Goal: Find specific page/section: Find specific page/section

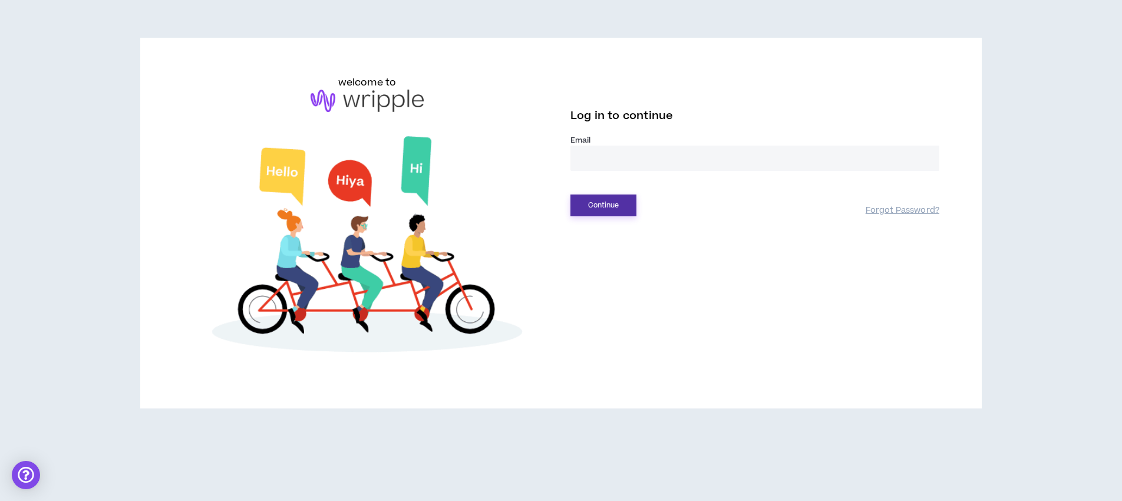
click at [611, 202] on button "Continue" at bounding box center [604, 206] width 66 height 22
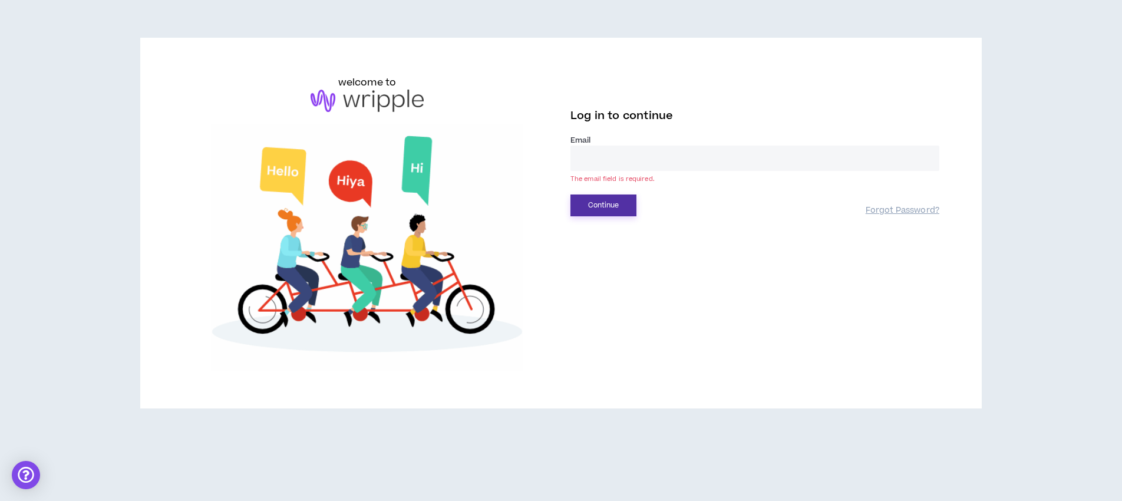
click at [611, 202] on button "Continue" at bounding box center [604, 206] width 66 height 22
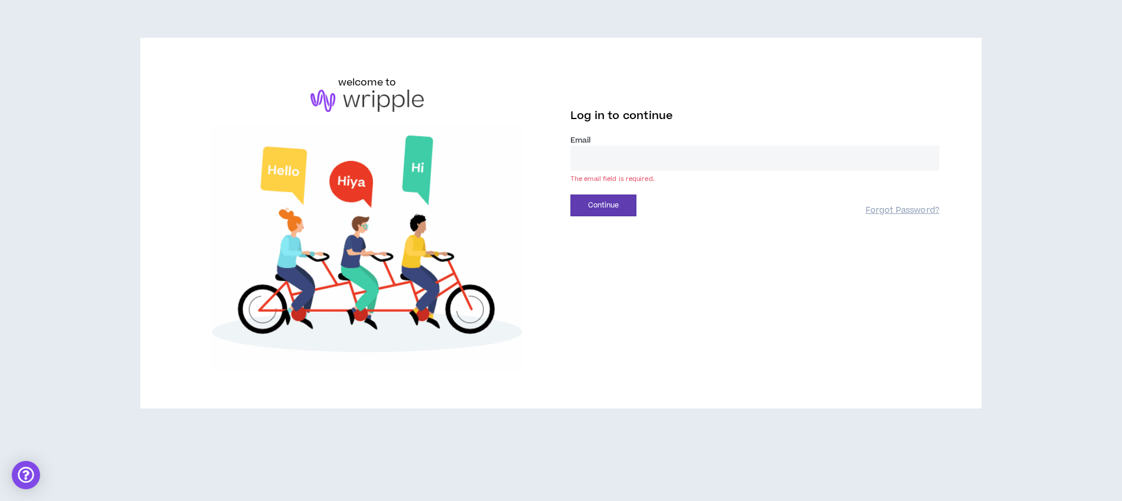
click at [610, 165] on input "email" at bounding box center [755, 158] width 369 height 25
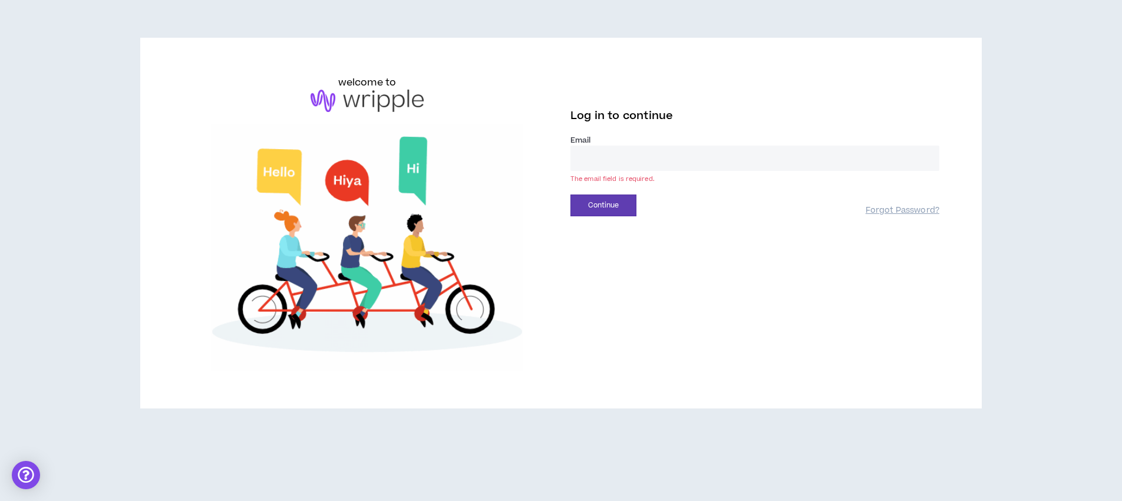
type input "**********"
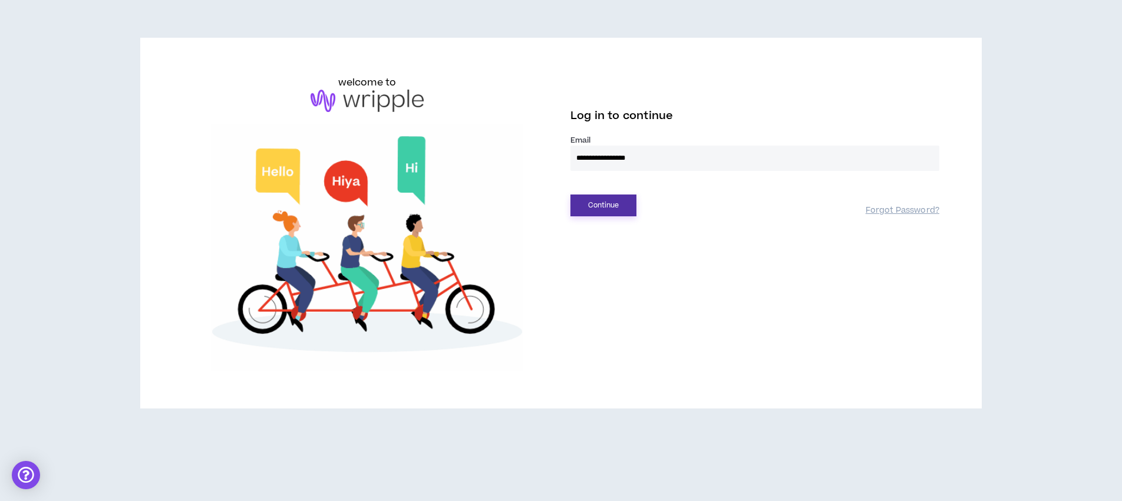
click at [605, 205] on button "Continue" at bounding box center [604, 206] width 66 height 22
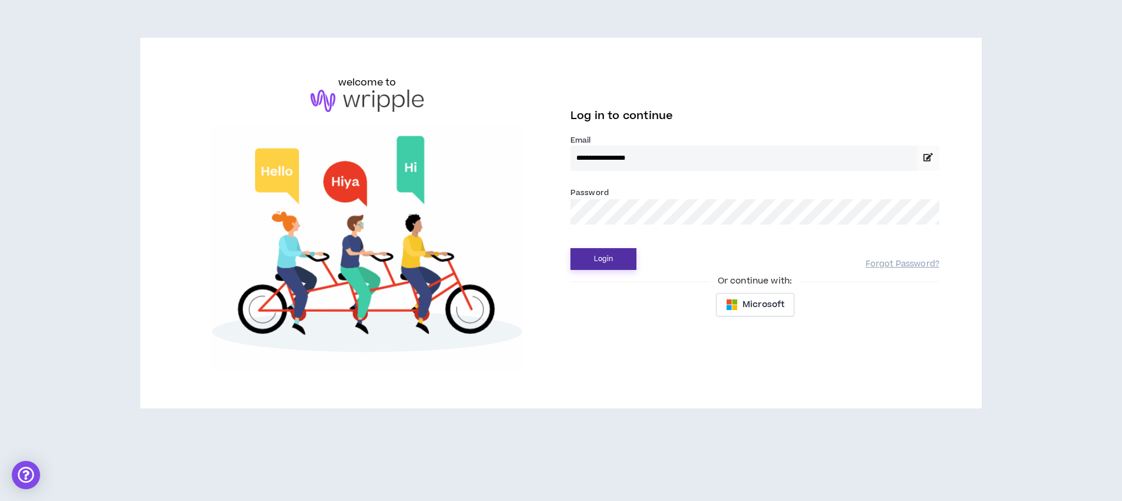
click at [602, 253] on button "Login" at bounding box center [604, 259] width 66 height 22
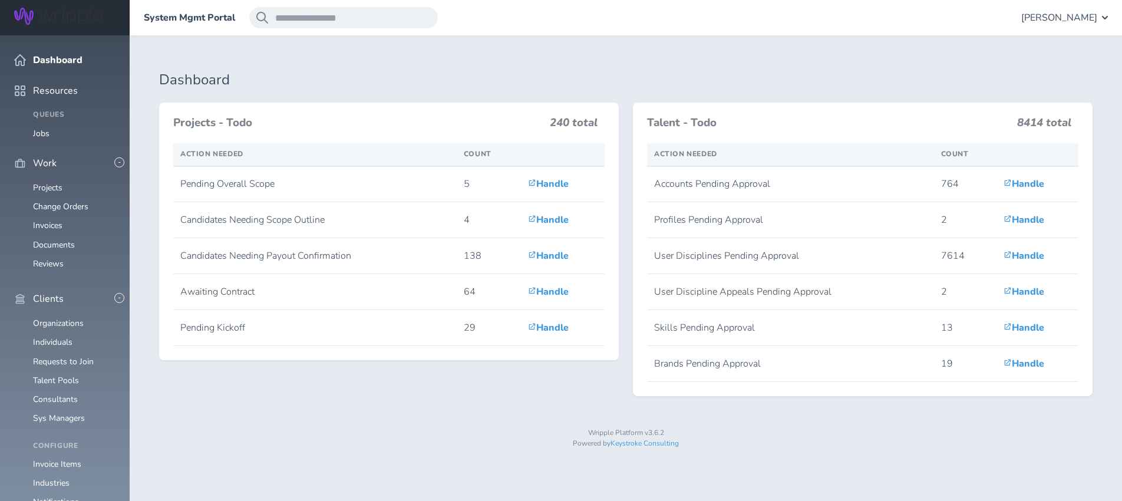
scroll to position [310, 0]
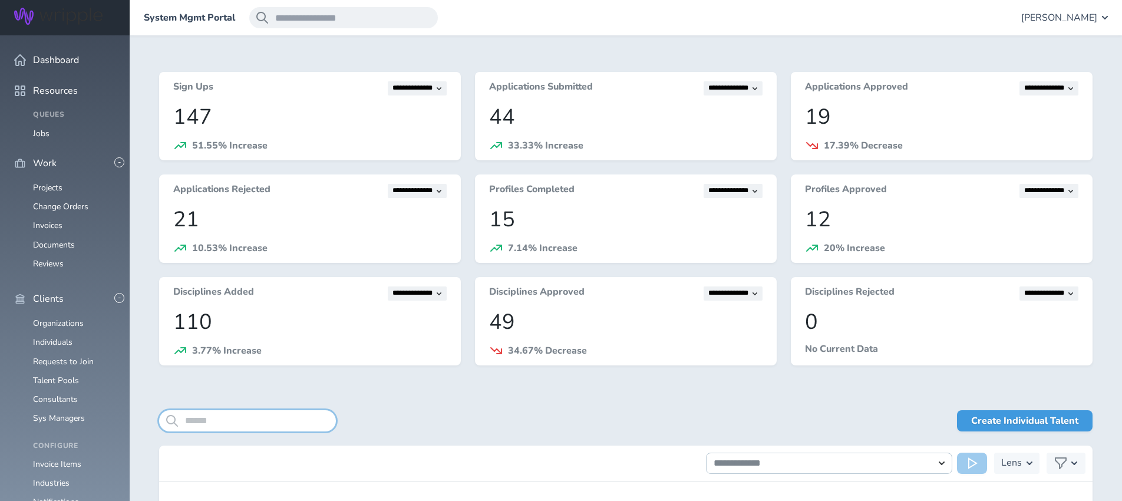
click at [229, 419] on input "search" at bounding box center [247, 420] width 177 height 21
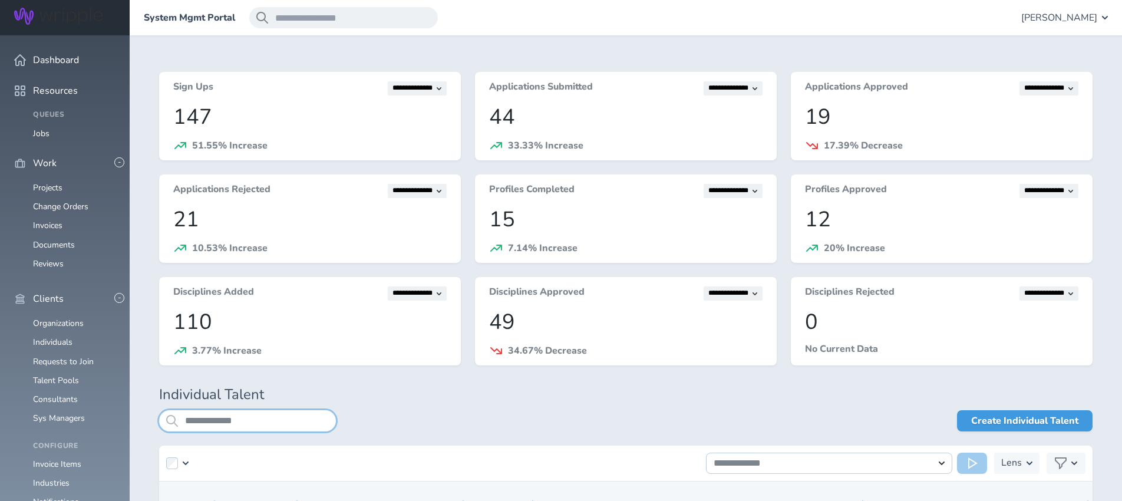
type input "**********"
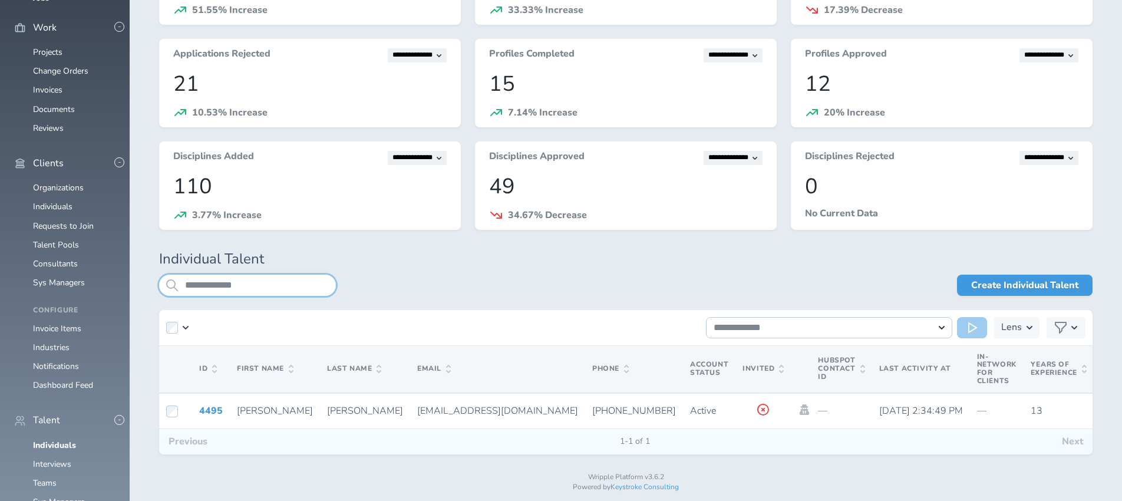
scroll to position [148, 0]
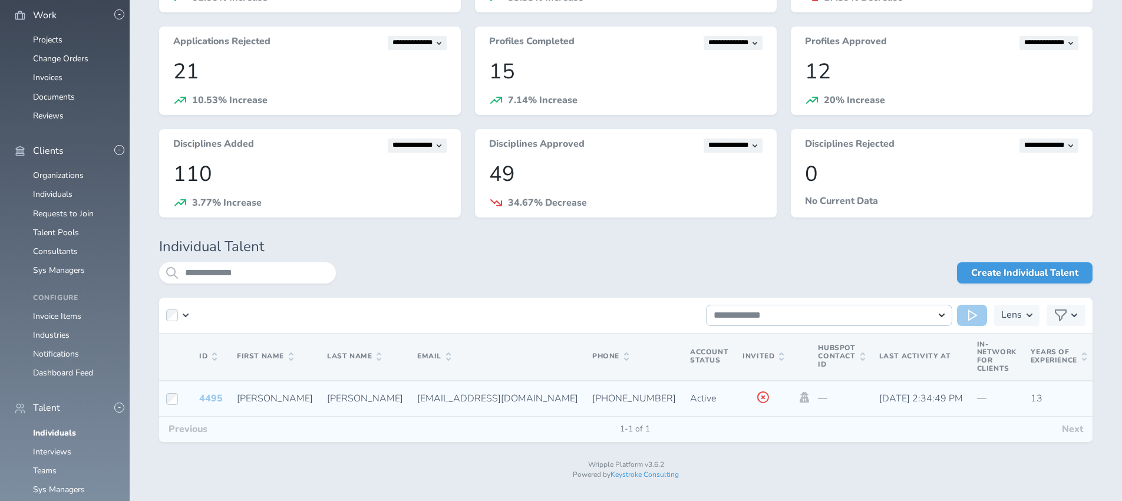
drag, startPoint x: 210, startPoint y: 396, endPoint x: 217, endPoint y: 393, distance: 8.2
click at [210, 396] on link "4495" at bounding box center [211, 398] width 24 height 13
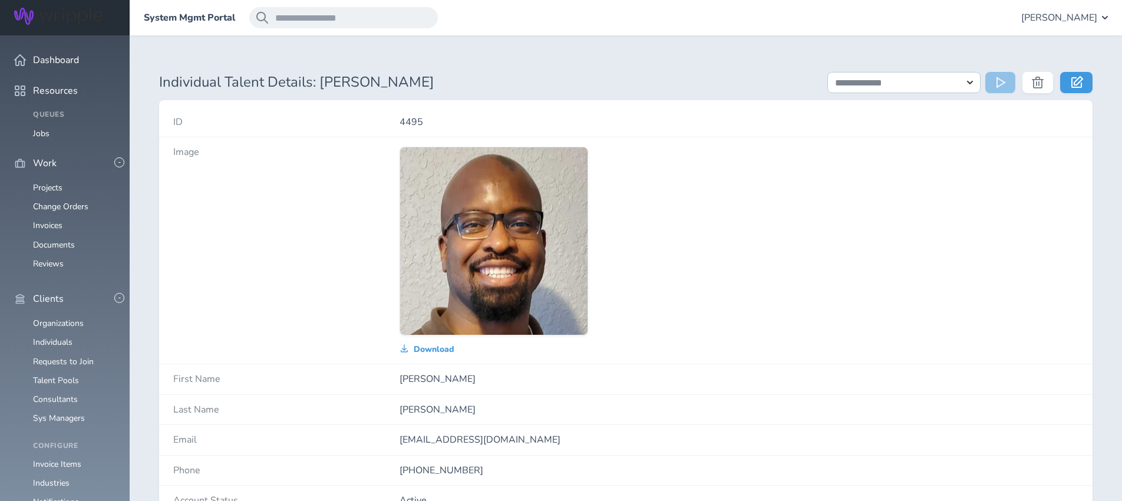
drag, startPoint x: 45, startPoint y: 246, endPoint x: 37, endPoint y: 239, distance: 11.3
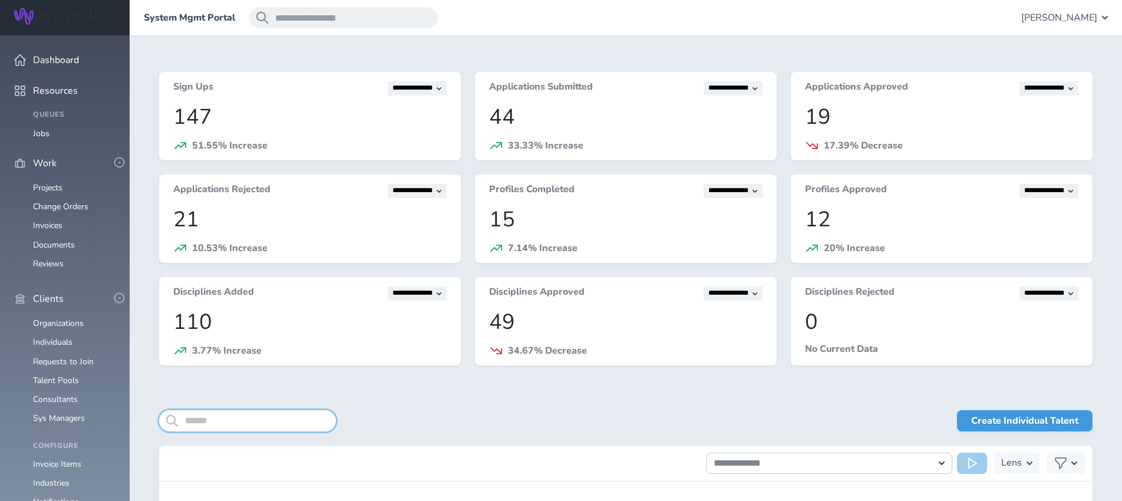
click at [234, 417] on input "search" at bounding box center [247, 420] width 177 height 21
click at [213, 417] on input "**********" at bounding box center [247, 420] width 177 height 21
type input "**********"
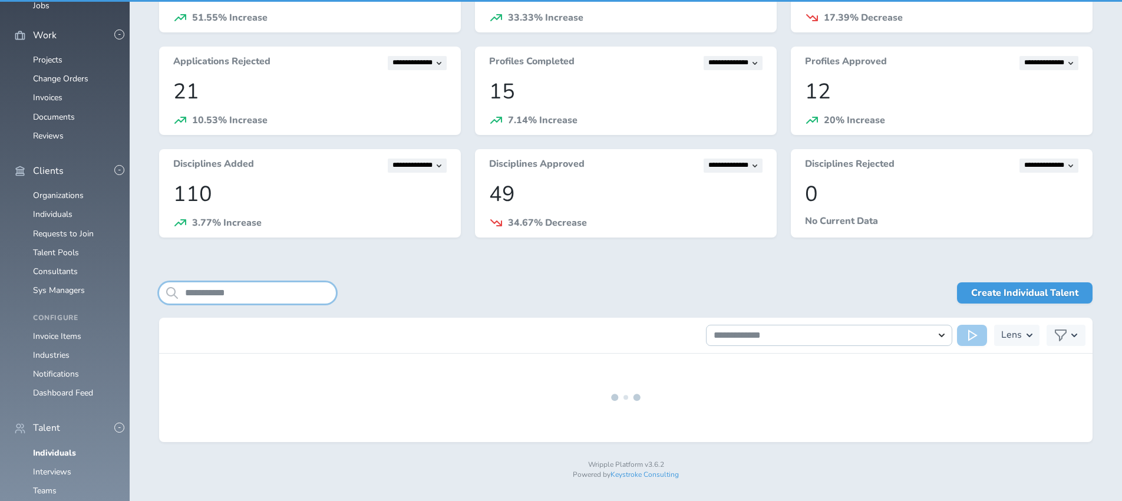
scroll to position [148, 0]
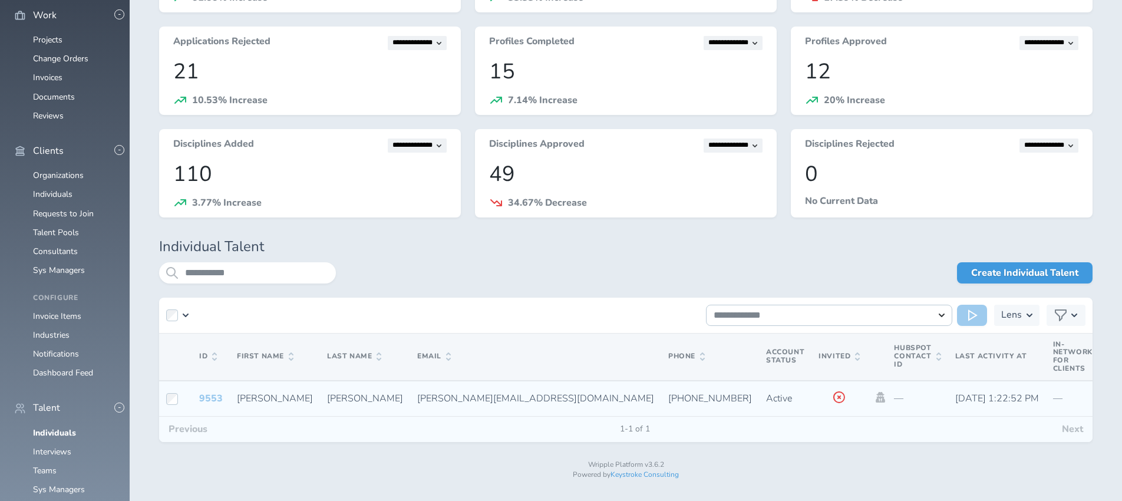
click at [212, 396] on link "9553" at bounding box center [211, 398] width 24 height 13
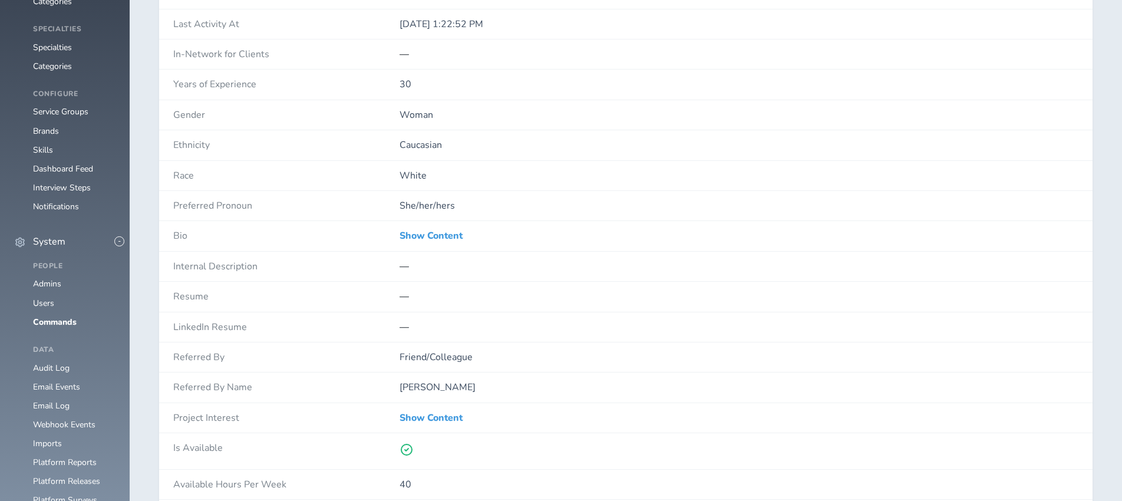
scroll to position [836, 0]
drag, startPoint x: 431, startPoint y: 232, endPoint x: 487, endPoint y: 218, distance: 58.3
click at [431, 232] on link "Show Content" at bounding box center [431, 233] width 63 height 11
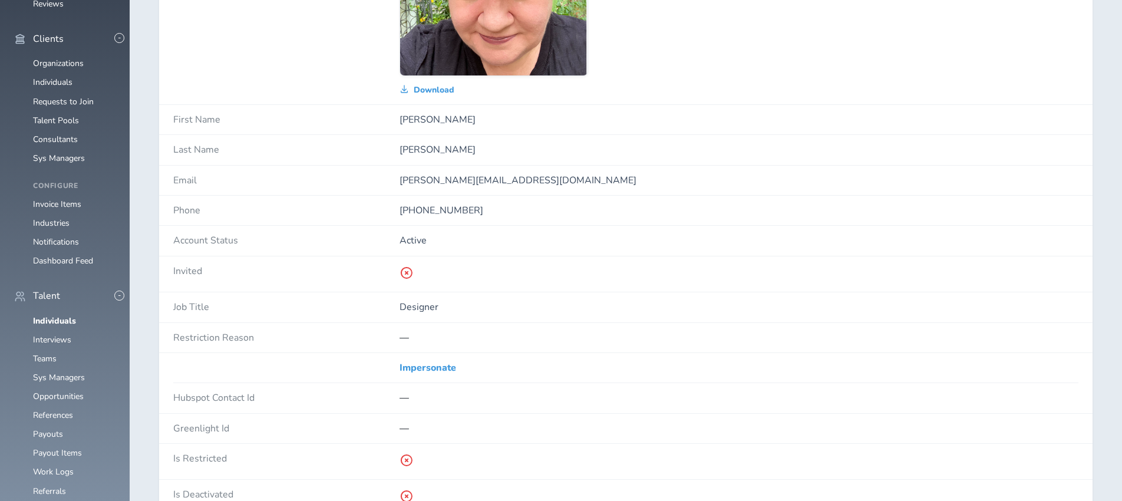
scroll to position [259, 0]
drag, startPoint x: 67, startPoint y: 245, endPoint x: 61, endPoint y: 245, distance: 5.9
click at [67, 316] on link "Individuals" at bounding box center [54, 321] width 43 height 11
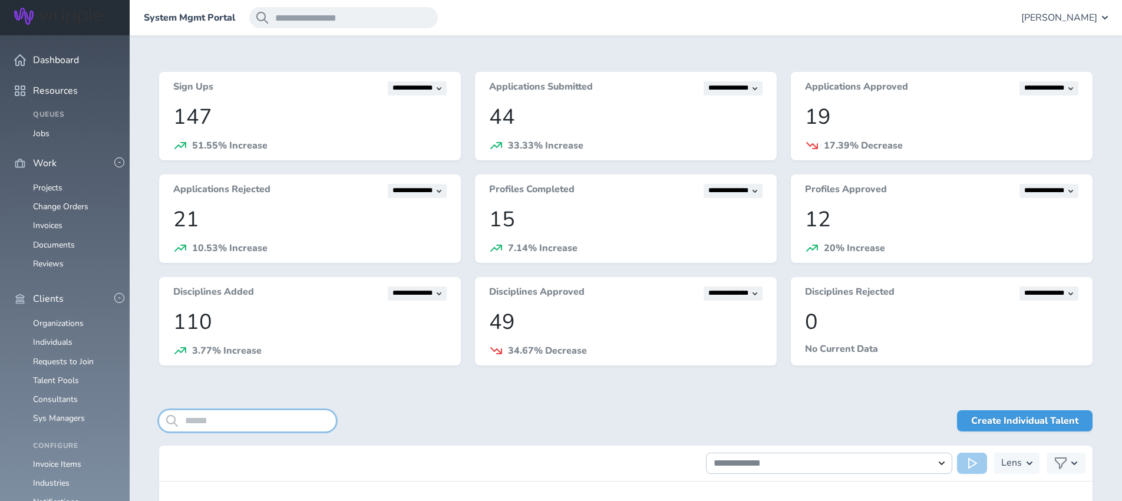
click at [232, 423] on input "search" at bounding box center [247, 420] width 177 height 21
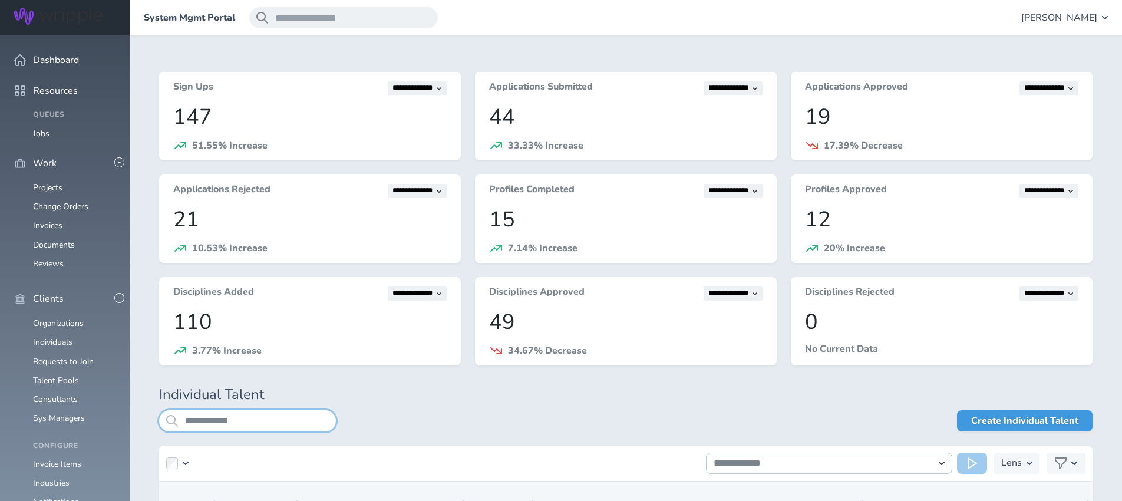
type input "**********"
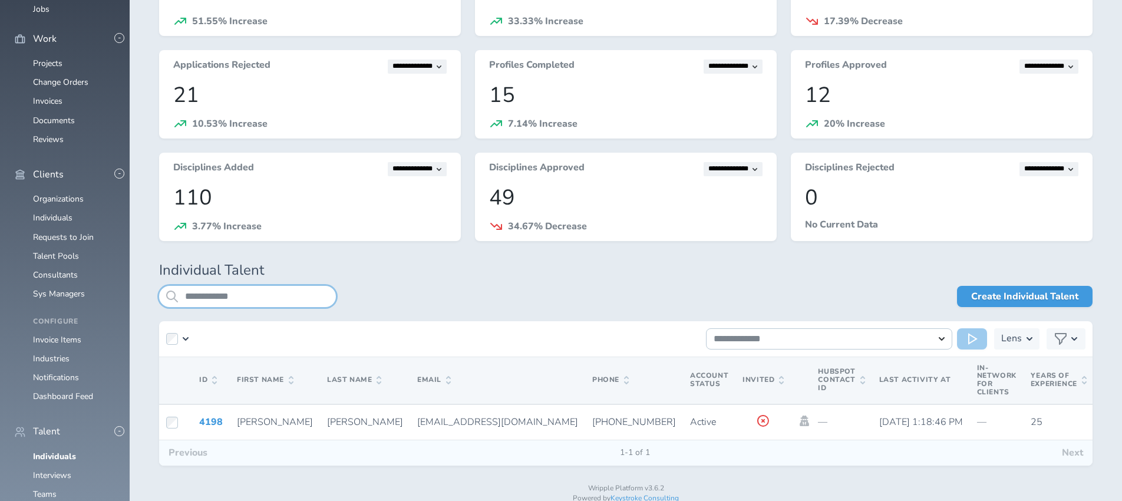
scroll to position [148, 0]
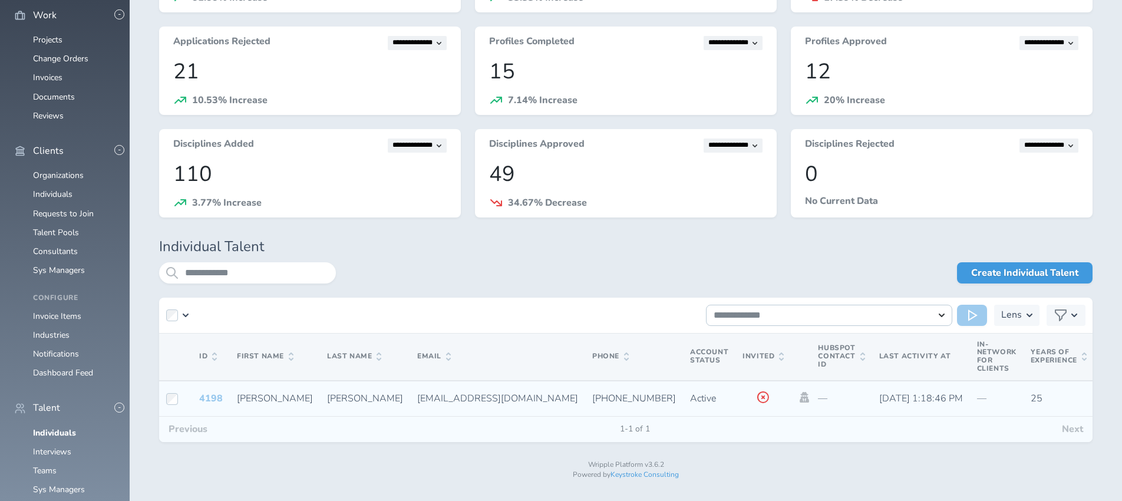
click at [209, 397] on link "4198" at bounding box center [211, 398] width 24 height 13
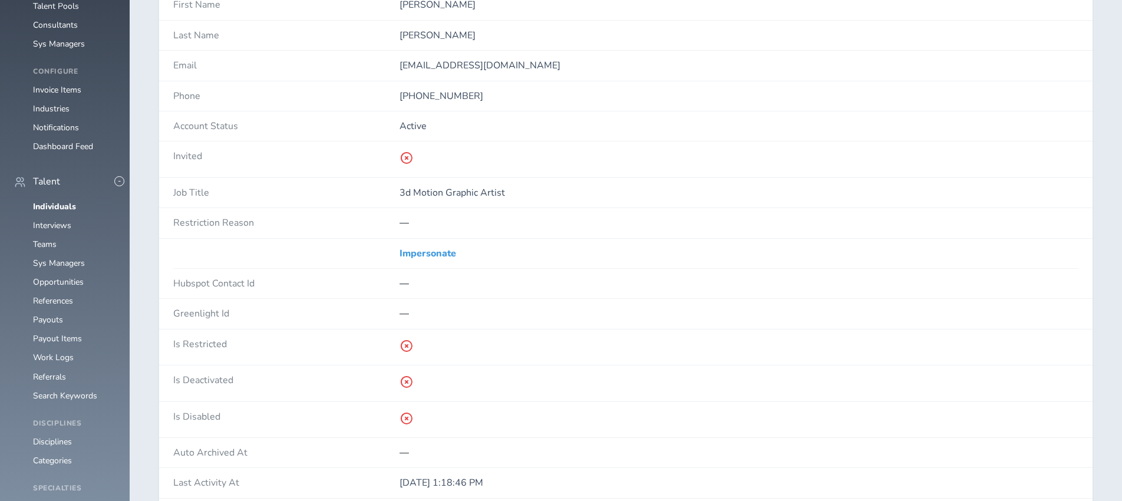
scroll to position [406, 0]
